Goal: Find specific page/section

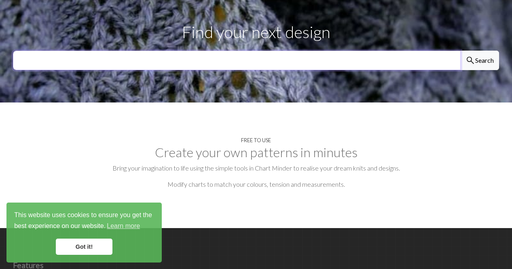
click at [286, 51] on input "text" at bounding box center [237, 60] width 448 height 19
type input "puffin"
click at [461, 51] on button "search Search" at bounding box center [480, 60] width 39 height 19
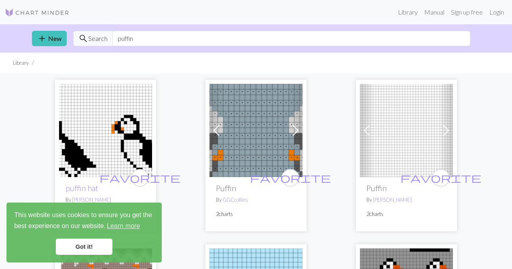
click at [100, 243] on link "Got it!" at bounding box center [84, 246] width 57 height 16
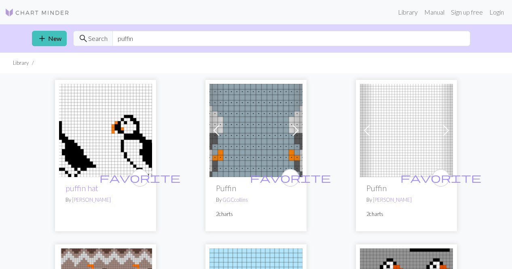
click at [115, 125] on img at bounding box center [105, 130] width 93 height 93
